Goal: Transaction & Acquisition: Purchase product/service

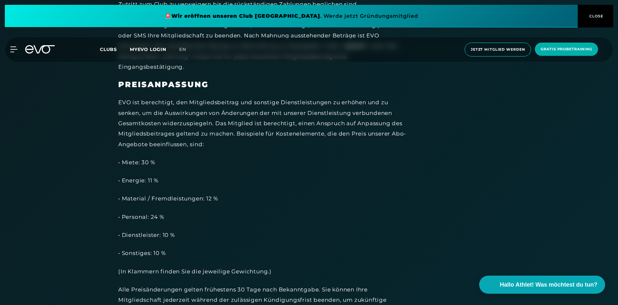
scroll to position [2095, 0]
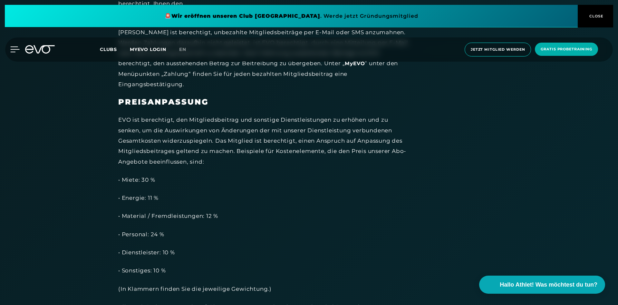
click at [13, 47] on icon at bounding box center [15, 49] width 9 height 5
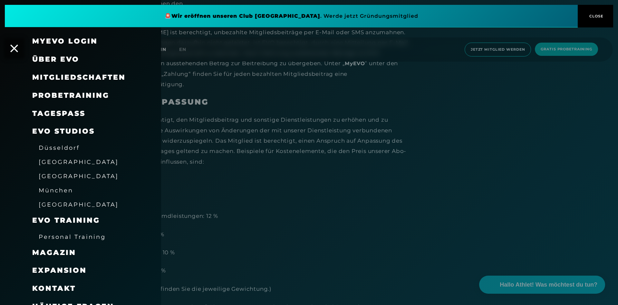
click at [59, 77] on span "Mitgliedschaften" at bounding box center [78, 77] width 93 height 9
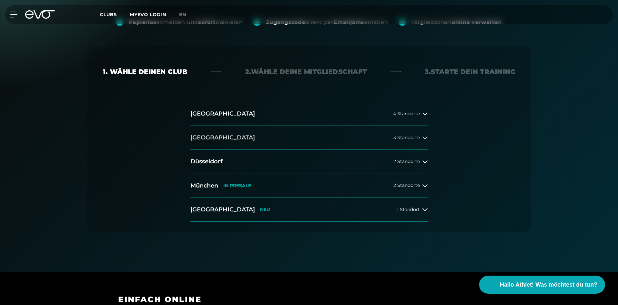
scroll to position [97, 0]
click at [214, 155] on button "Düsseldorf 2 Standorte" at bounding box center [308, 161] width 237 height 24
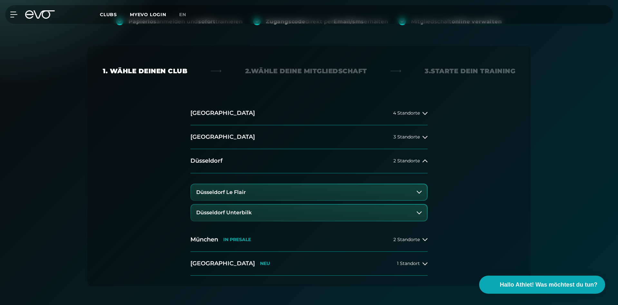
click at [282, 189] on button "Düsseldorf Le Flair" at bounding box center [309, 192] width 236 height 16
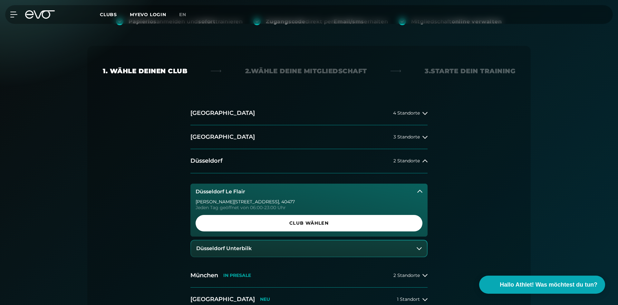
drag, startPoint x: 195, startPoint y: 192, endPoint x: 244, endPoint y: 192, distance: 49.0
click at [242, 192] on button "Düsseldorf Le Flair" at bounding box center [308, 191] width 237 height 16
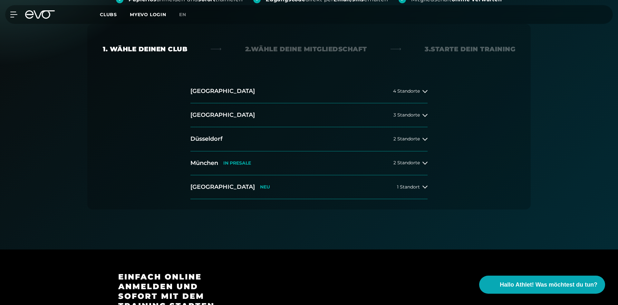
scroll to position [129, 0]
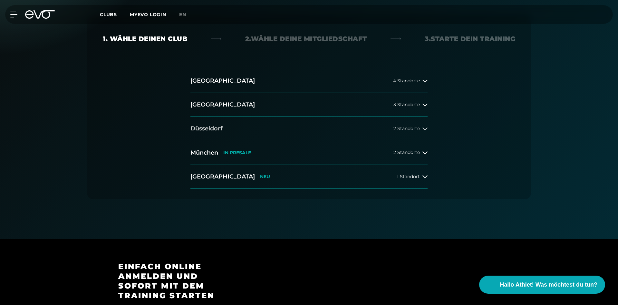
click at [224, 125] on button "Düsseldorf 2 Standorte" at bounding box center [308, 129] width 237 height 24
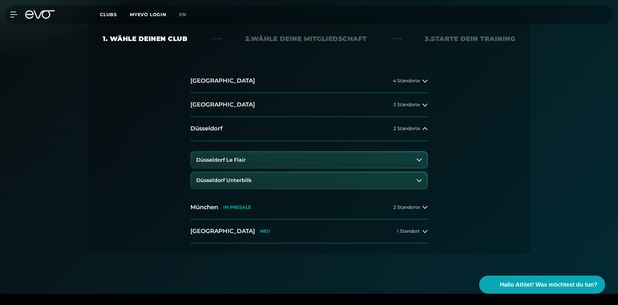
click at [230, 158] on h3 "Düsseldorf Le Flair" at bounding box center [221, 160] width 50 height 6
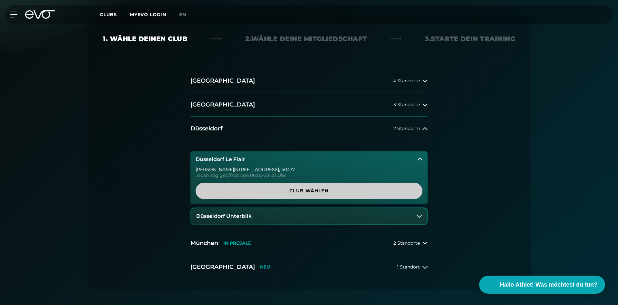
click at [266, 189] on span "Club wählen" at bounding box center [309, 190] width 196 height 7
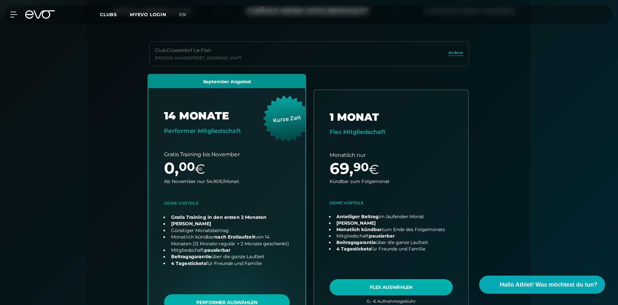
scroll to position [193, 0]
